Goal: Task Accomplishment & Management: Use online tool/utility

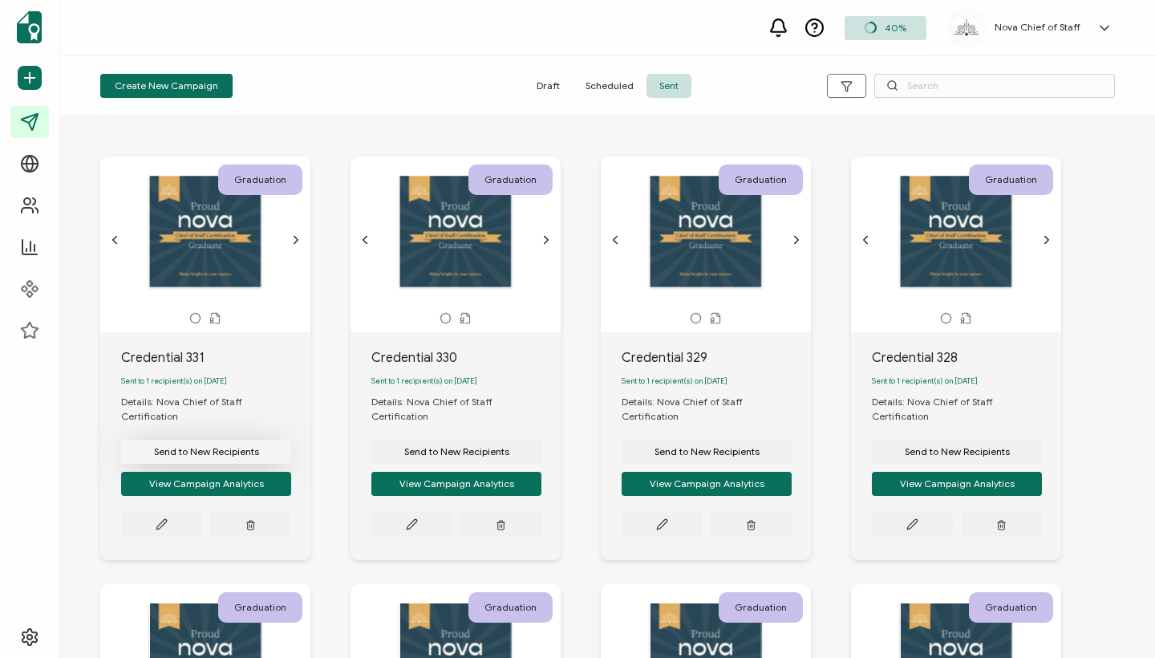
click at [196, 447] on span "Send to New Recipients" at bounding box center [206, 452] width 105 height 10
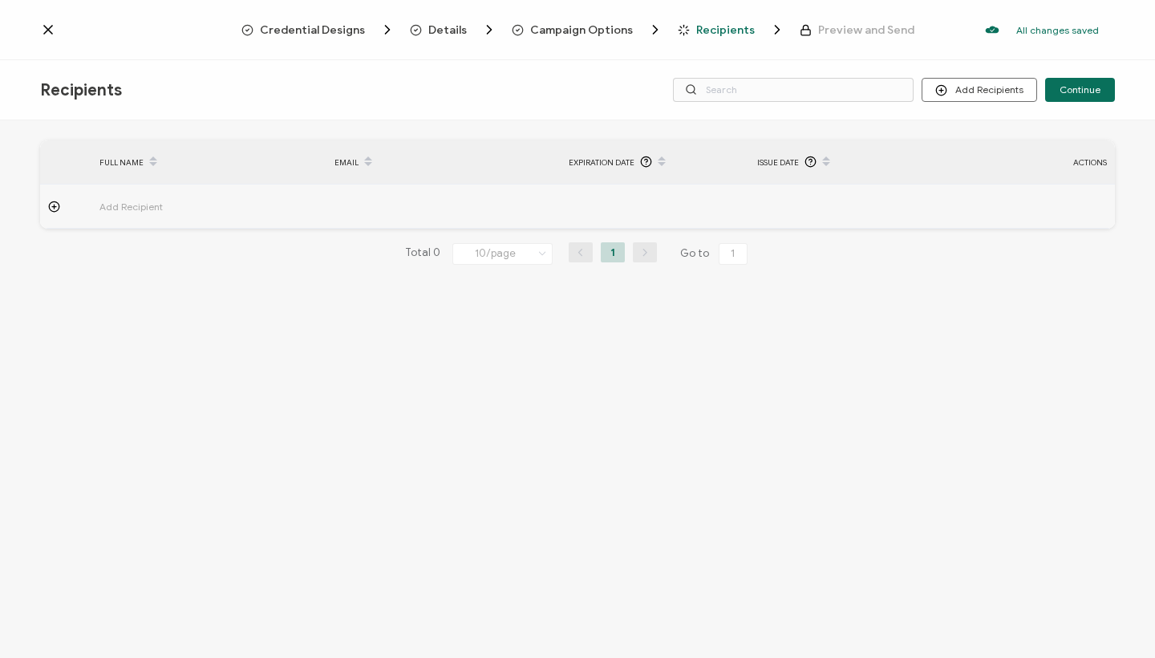
click at [124, 203] on span "Add Recipient" at bounding box center [175, 206] width 152 height 18
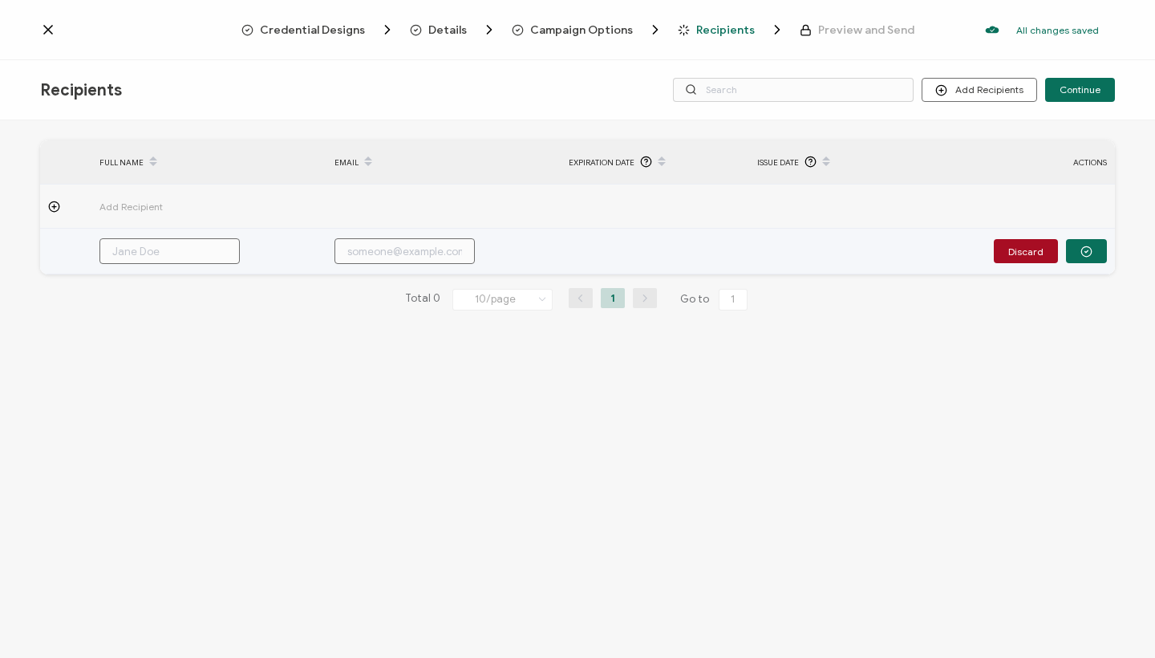
click at [142, 255] on input "text" at bounding box center [169, 251] width 140 height 26
paste input "[PERSON_NAME]"
type input "[PERSON_NAME]"
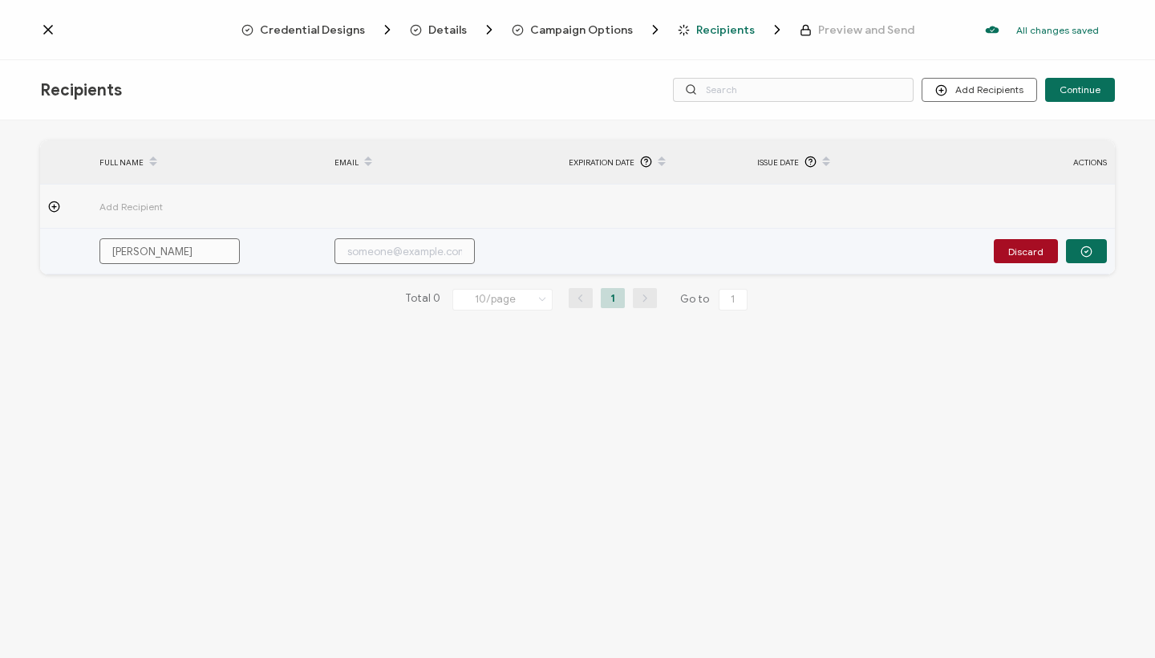
click at [424, 258] on input "text" at bounding box center [404, 251] width 140 height 26
paste input "[EMAIL_ADDRESS][DOMAIN_NAME]"
type input "[EMAIL_ADDRESS][DOMAIN_NAME]"
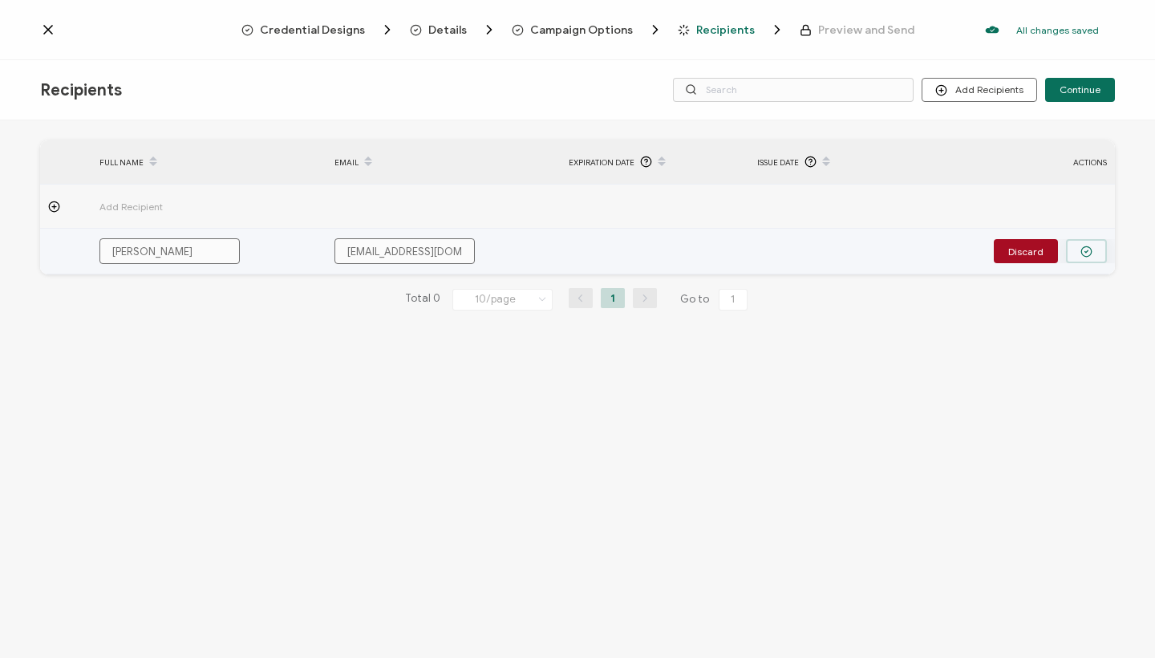
click at [1083, 245] on icon "button" at bounding box center [1086, 251] width 12 height 12
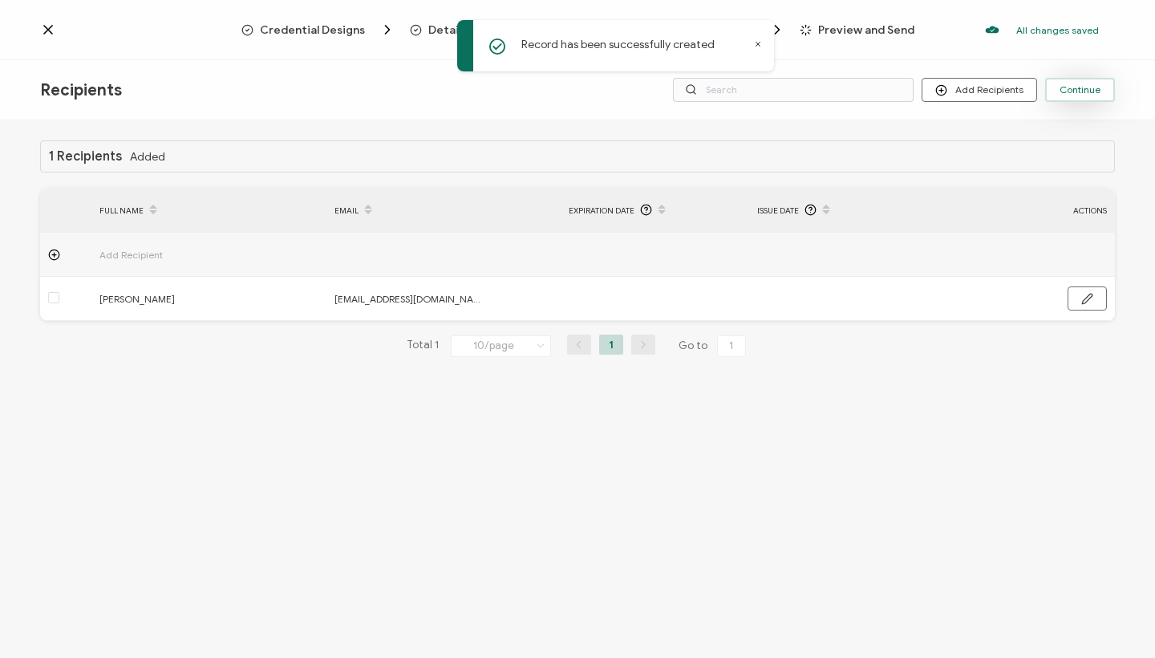
click at [1097, 87] on span "Continue" at bounding box center [1080, 90] width 41 height 10
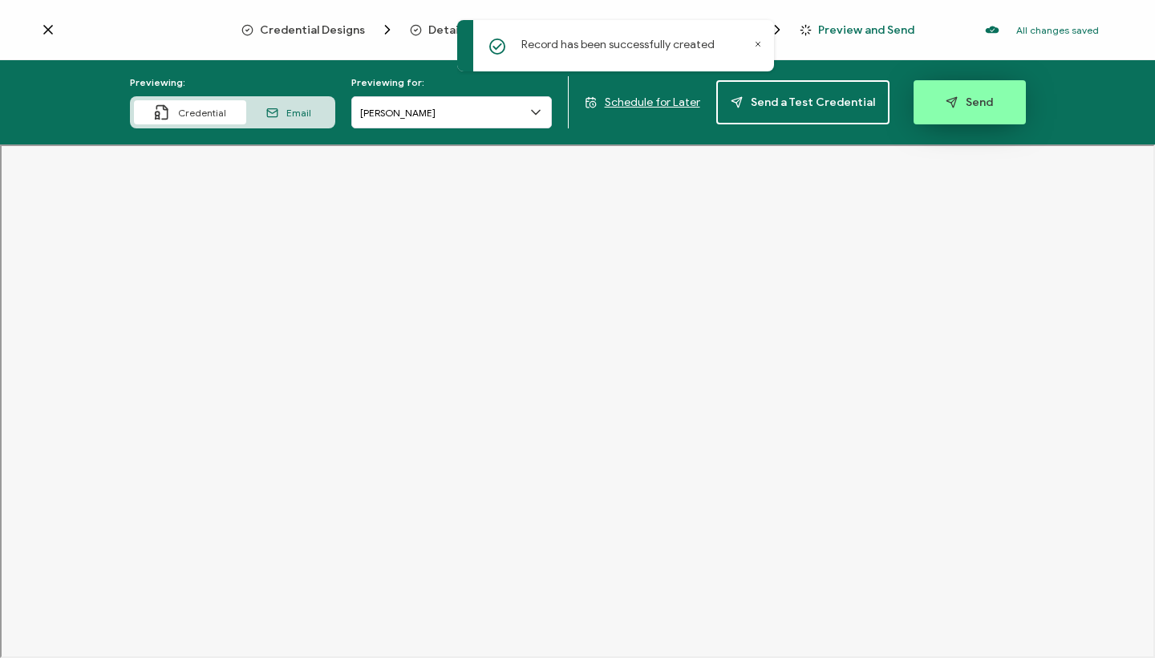
click at [958, 91] on button "Send" at bounding box center [970, 102] width 112 height 44
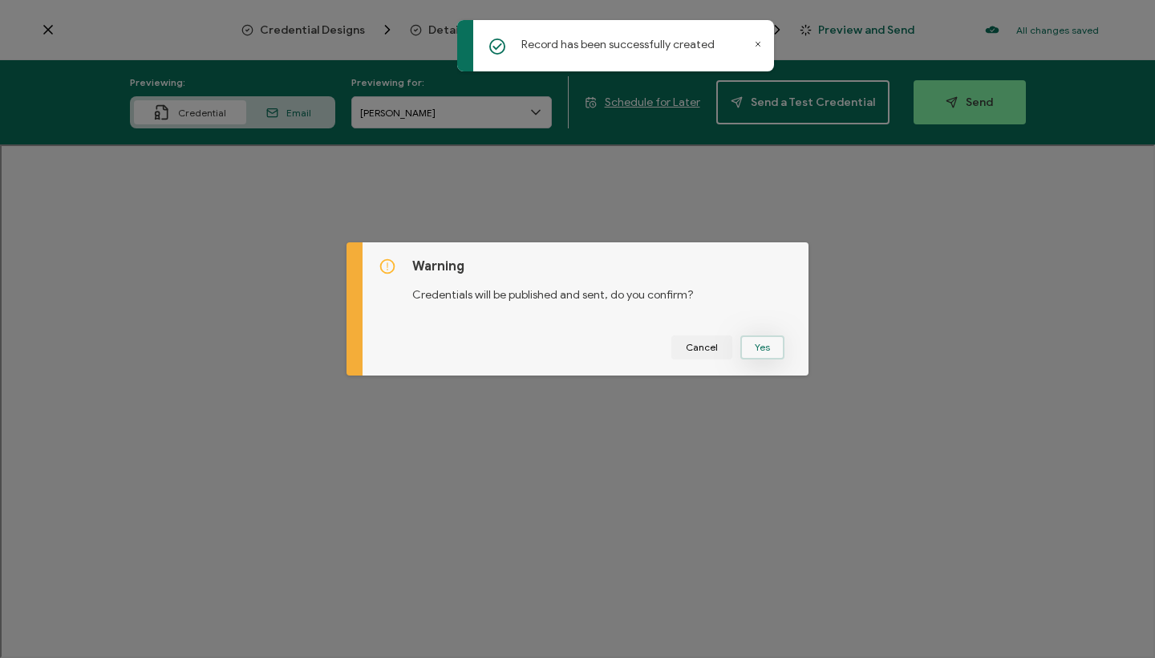
click at [752, 351] on button "Yes" at bounding box center [762, 347] width 44 height 24
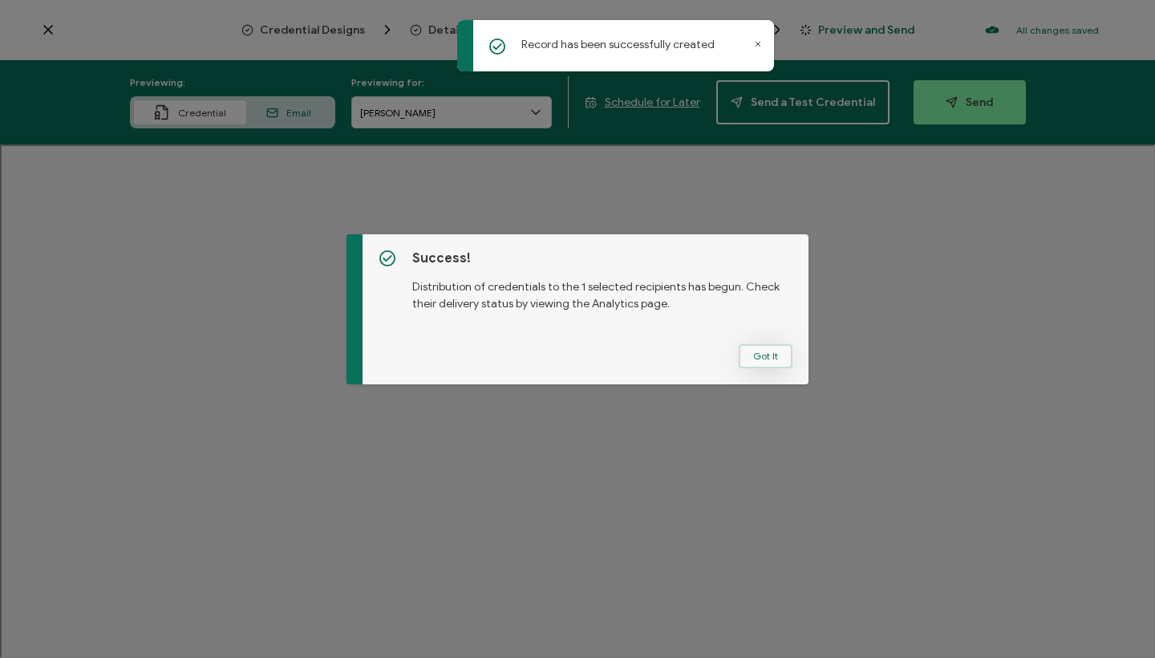
click at [761, 355] on button "Got It" at bounding box center [766, 356] width 54 height 24
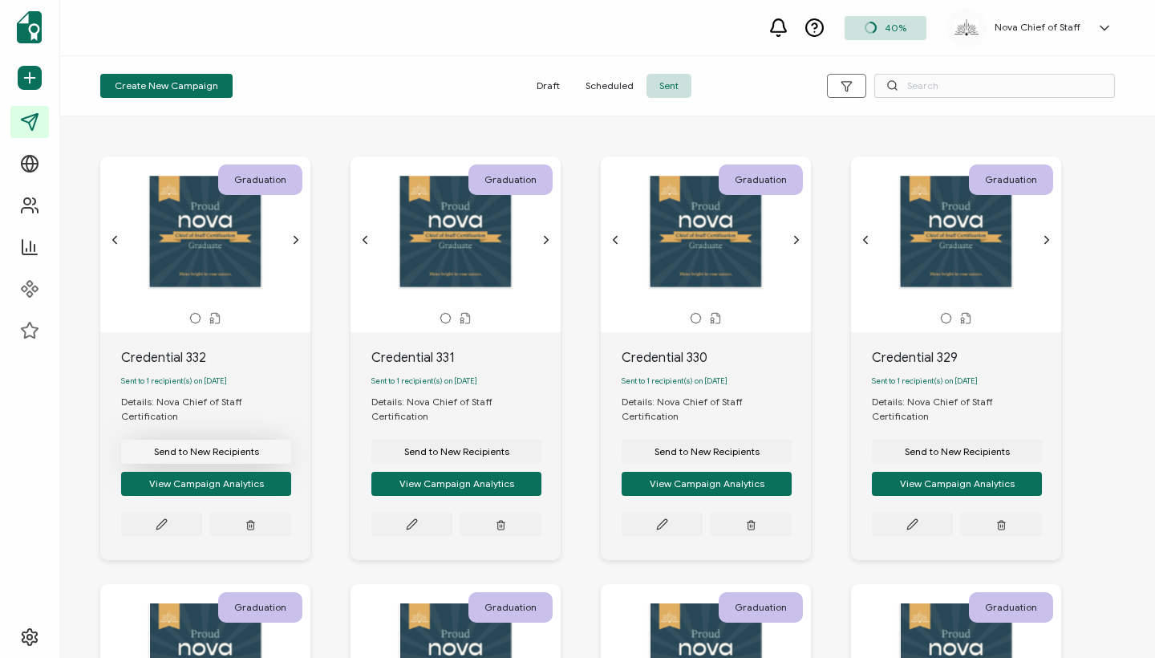
click at [248, 447] on span "Send to New Recipients" at bounding box center [206, 452] width 105 height 10
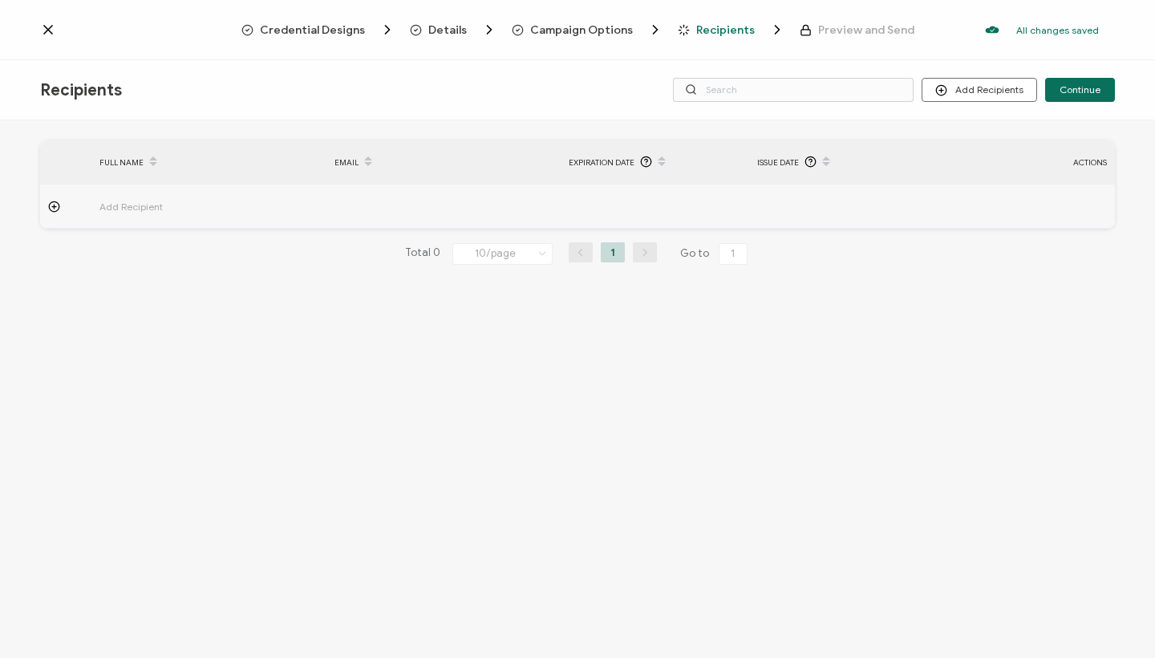
click at [146, 198] on span "Add Recipient" at bounding box center [175, 206] width 152 height 18
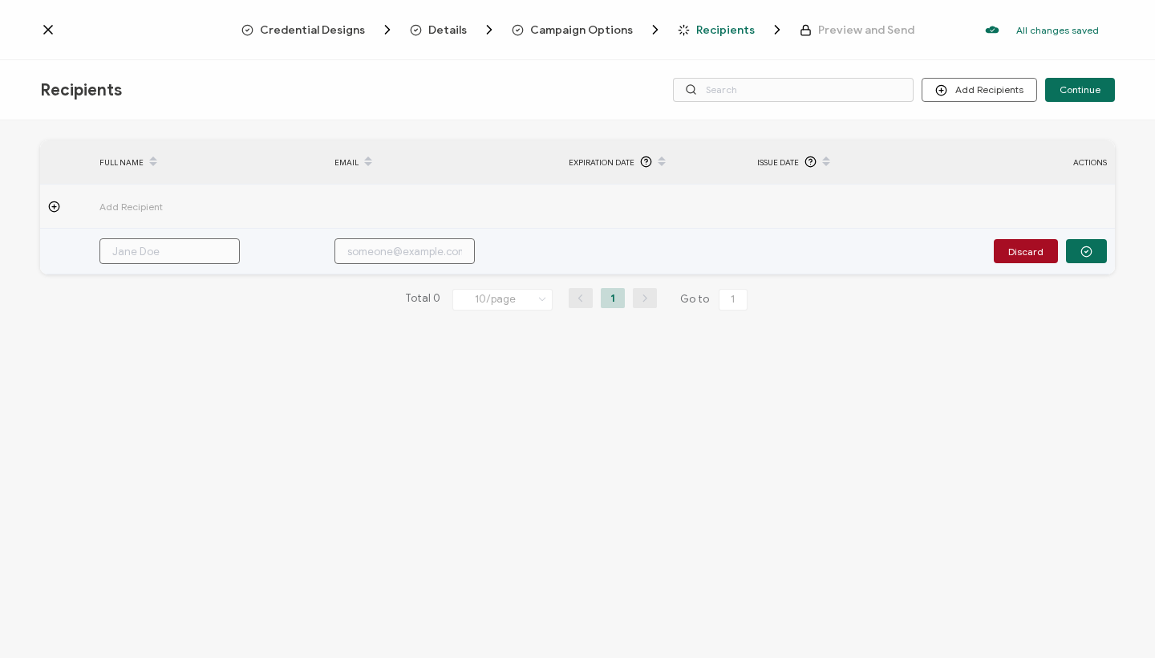
click at [140, 249] on input "text" at bounding box center [169, 251] width 140 height 26
paste input "[PERSON_NAME]"
type input "[PERSON_NAME]"
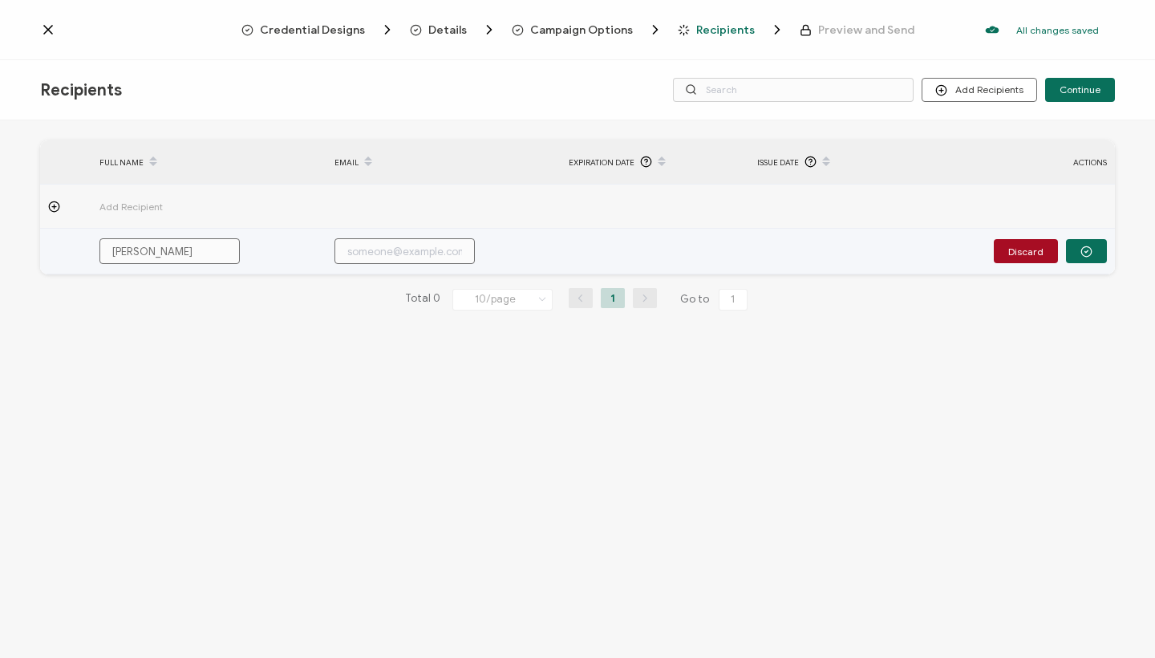
click at [380, 247] on input "text" at bounding box center [404, 251] width 140 height 26
paste input "[EMAIL_ADDRESS][DOMAIN_NAME]"
type input "[EMAIL_ADDRESS][DOMAIN_NAME]"
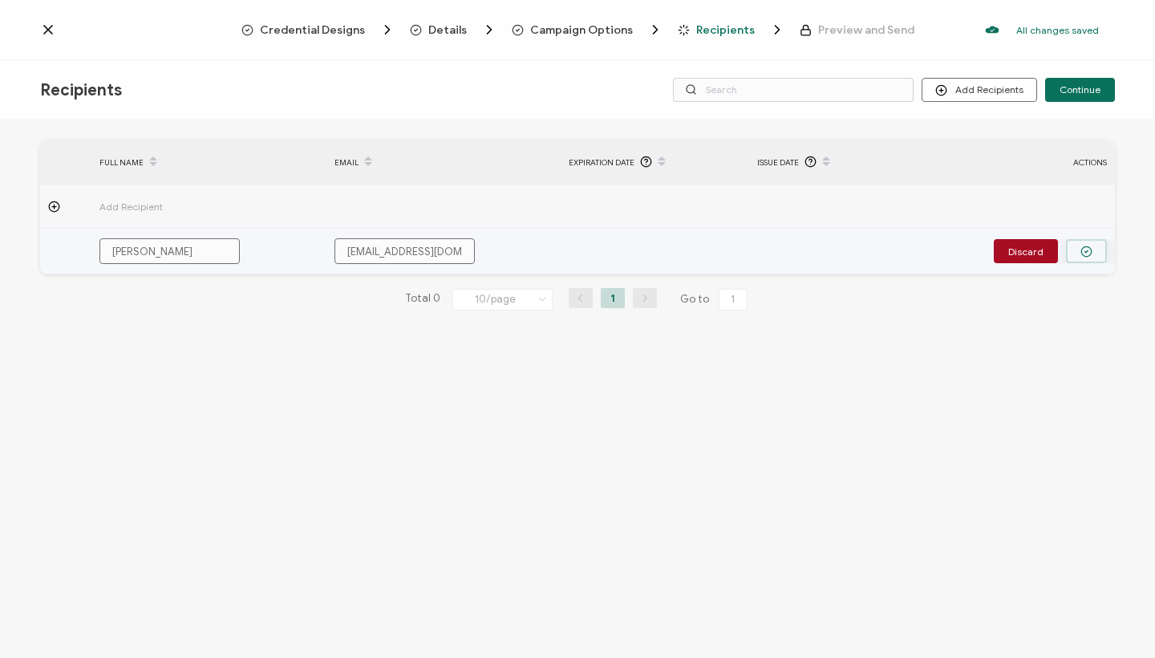
click at [1088, 252] on icon "button" at bounding box center [1086, 251] width 12 height 12
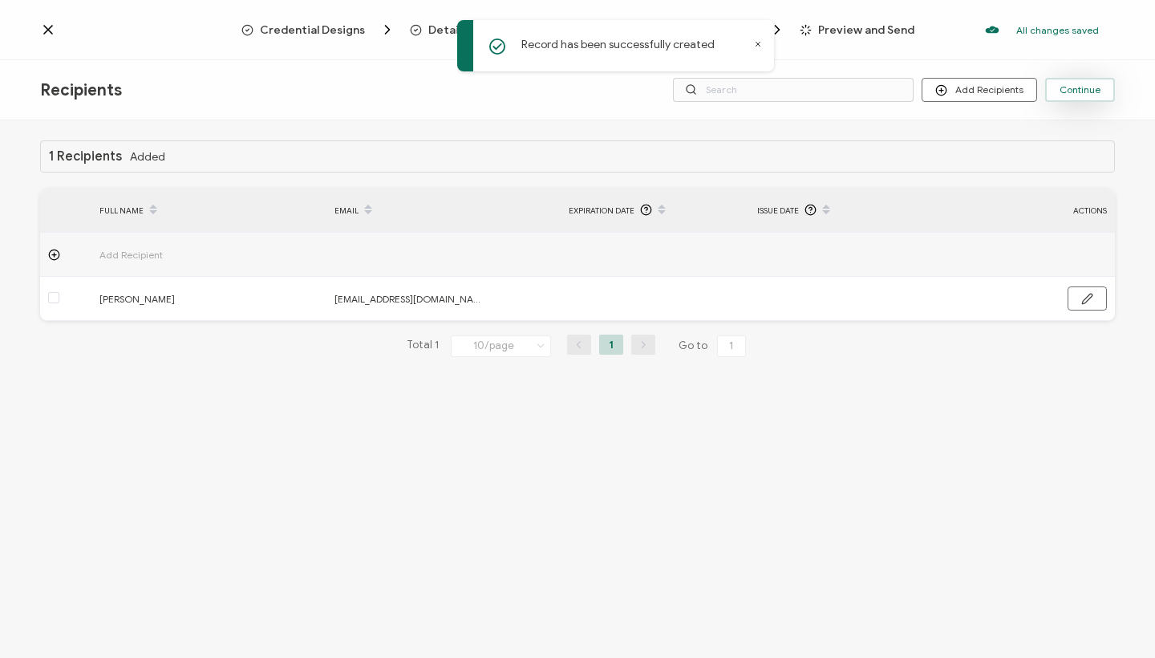
click at [1076, 91] on span "Continue" at bounding box center [1080, 90] width 41 height 10
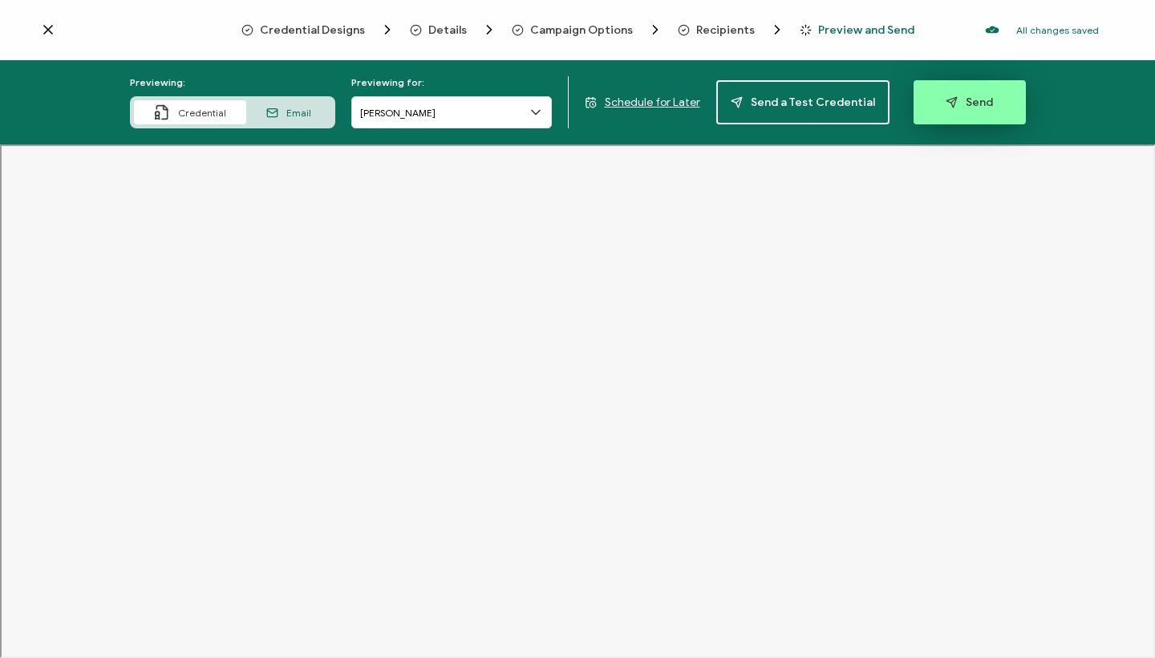
click at [953, 100] on span "Send" at bounding box center [969, 102] width 47 height 12
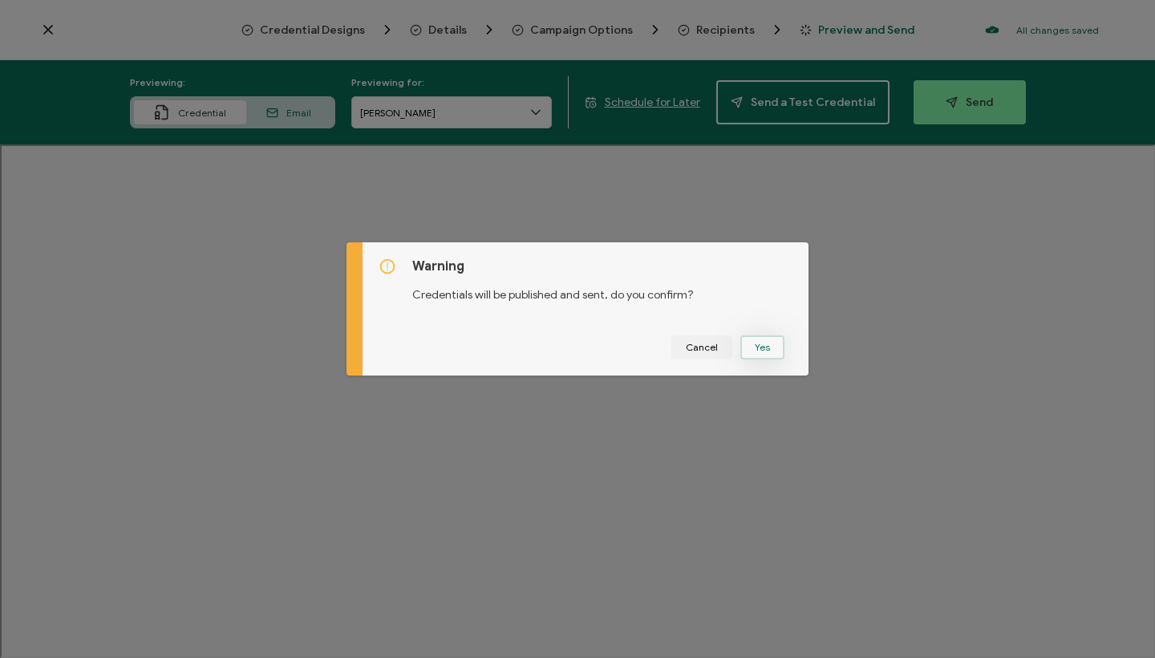
click at [763, 346] on button "Yes" at bounding box center [762, 347] width 44 height 24
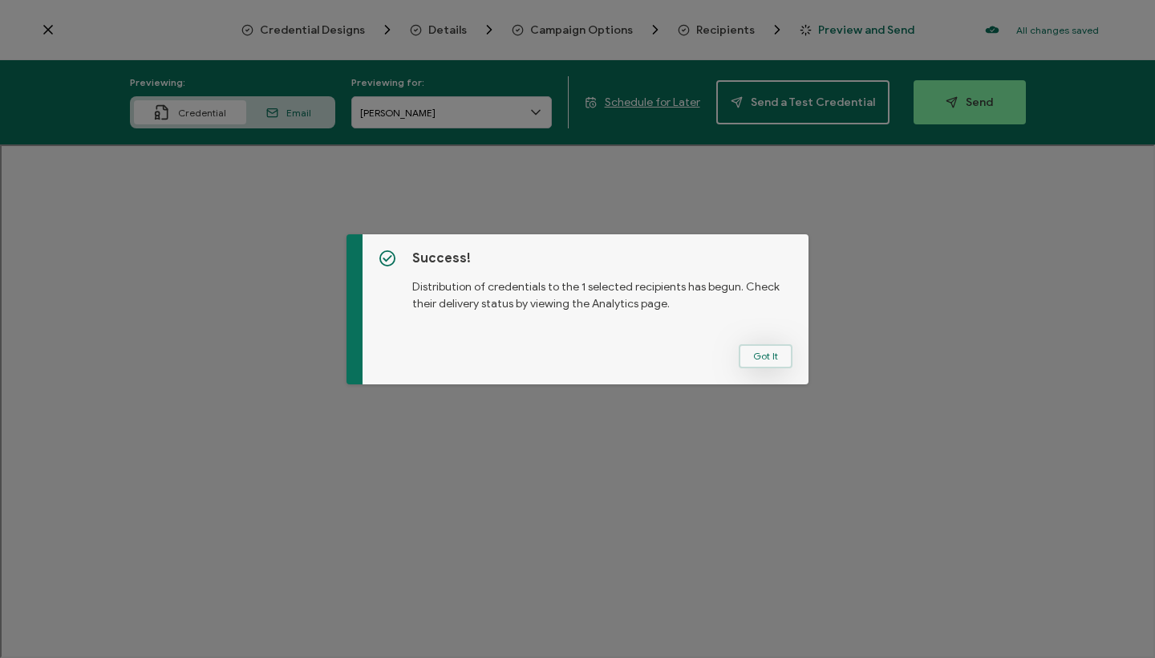
click at [764, 354] on button "Got It" at bounding box center [766, 356] width 54 height 24
